Goal: Obtain resource: Download file/media

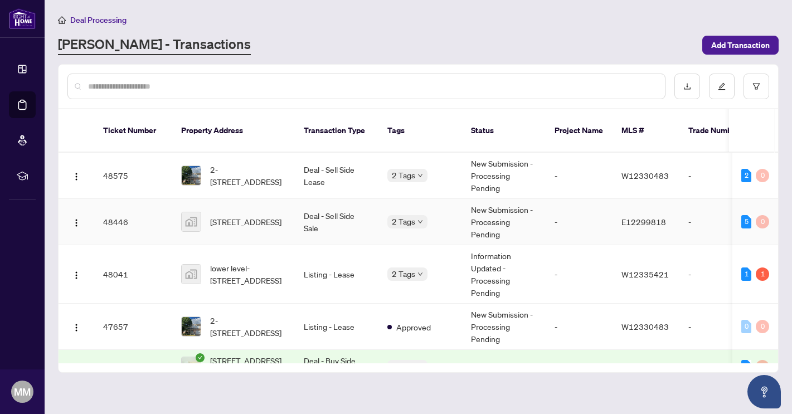
click at [323, 209] on td "Deal - Sell Side Sale" at bounding box center [337, 222] width 84 height 46
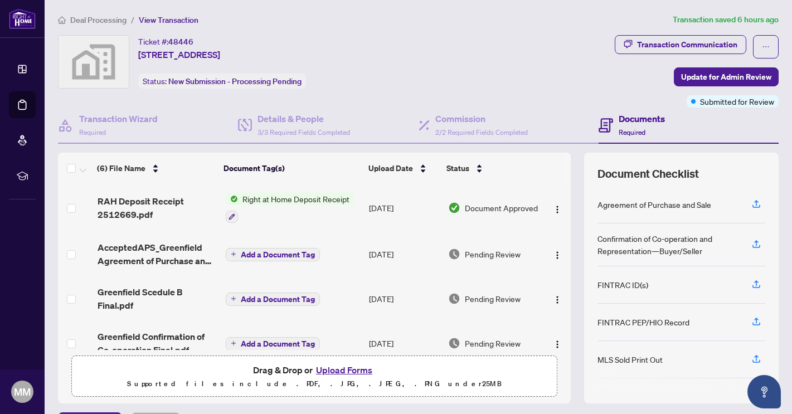
click at [263, 197] on span "Right at Home Deposit Receipt" at bounding box center [296, 199] width 116 height 12
click at [271, 255] on span "Right at Home Deposit Receipt" at bounding box center [294, 252] width 116 height 12
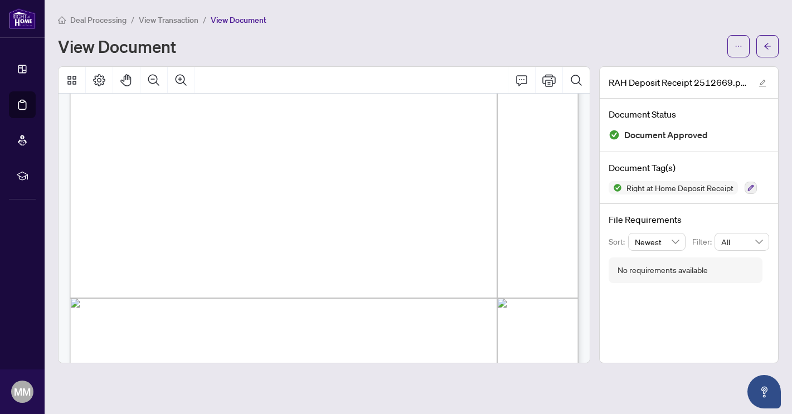
scroll to position [221, 0]
click at [744, 43] on button "button" at bounding box center [739, 46] width 22 height 22
click at [694, 73] on span "Download" at bounding box center [698, 70] width 85 height 12
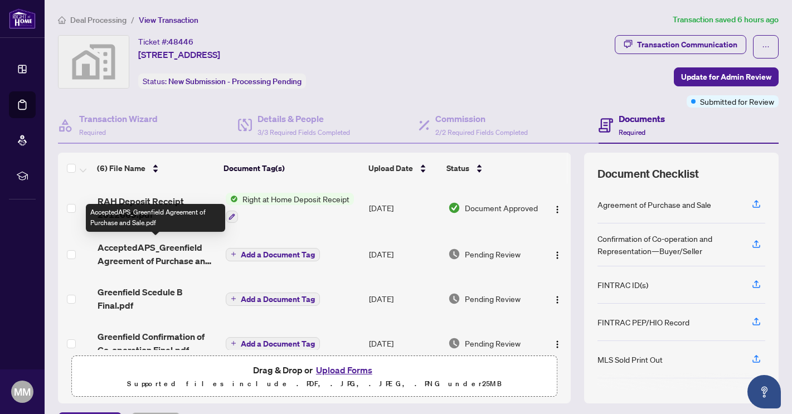
click at [170, 256] on span "AcceptedAPS_Greenfield Agreement of Purchase and Sale.pdf" at bounding box center [157, 254] width 119 height 27
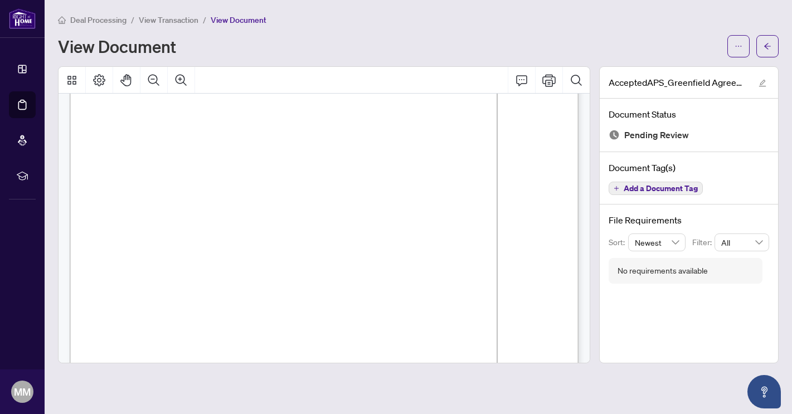
scroll to position [2784, 0]
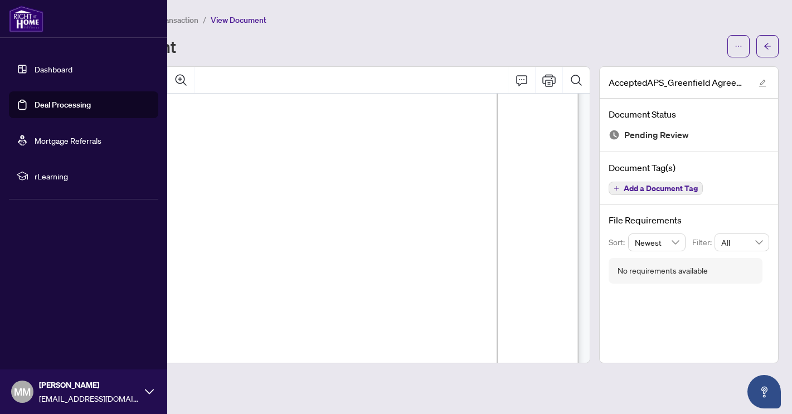
click at [50, 69] on link "Dashboard" at bounding box center [54, 69] width 38 height 10
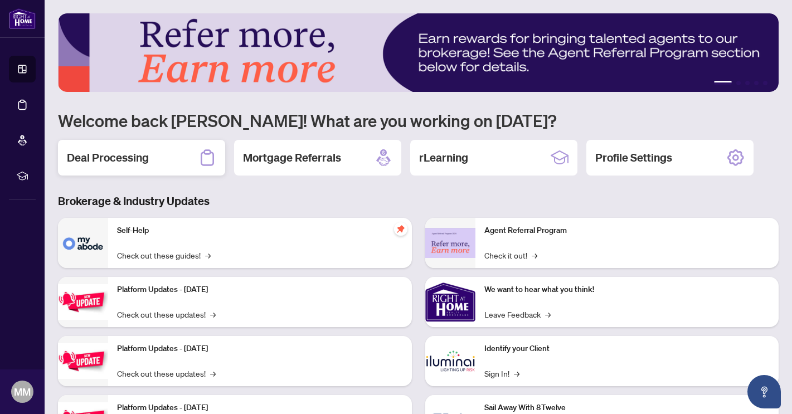
click at [143, 156] on h2 "Deal Processing" at bounding box center [108, 158] width 82 height 16
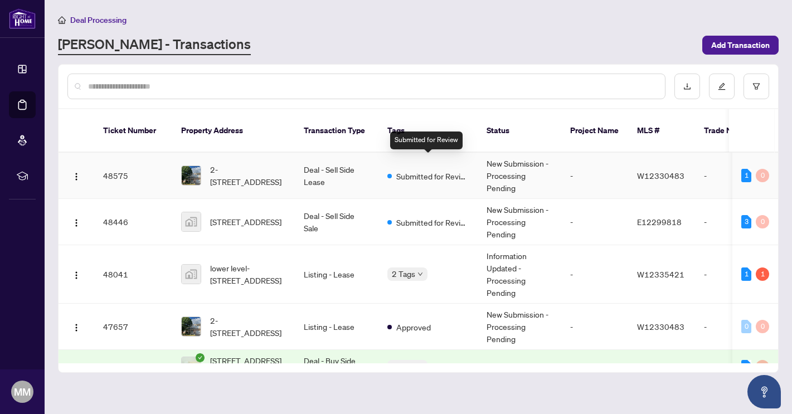
click at [403, 170] on span "Submitted for Review" at bounding box center [432, 176] width 72 height 12
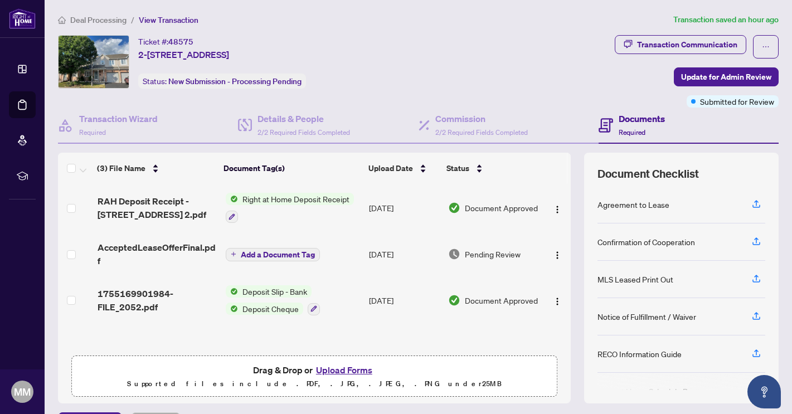
click at [263, 198] on span "Right at Home Deposit Receipt" at bounding box center [296, 199] width 116 height 12
click at [274, 254] on span "Right at Home Deposit Receipt" at bounding box center [294, 252] width 116 height 12
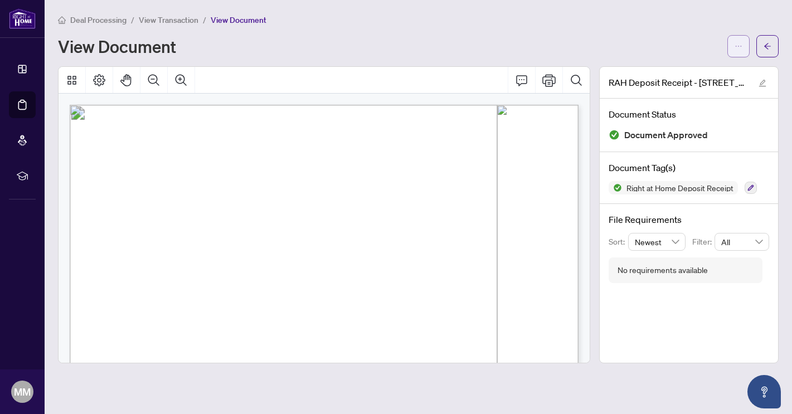
click at [738, 50] on span "button" at bounding box center [739, 46] width 8 height 18
click at [690, 70] on span "Download" at bounding box center [698, 70] width 85 height 12
